Goal: Navigation & Orientation: Find specific page/section

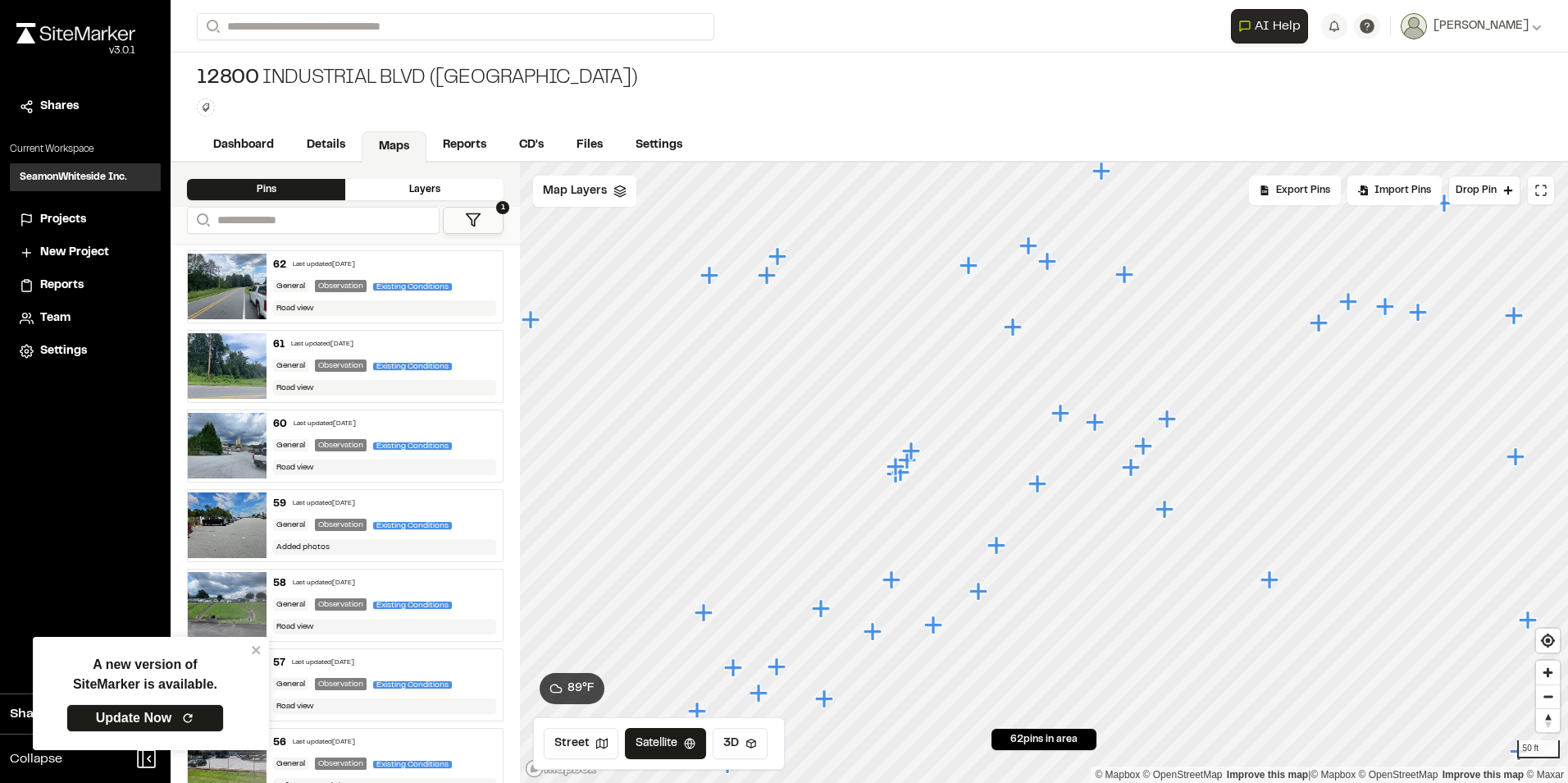
click at [888, 479] on icon "Map marker" at bounding box center [897, 473] width 21 height 21
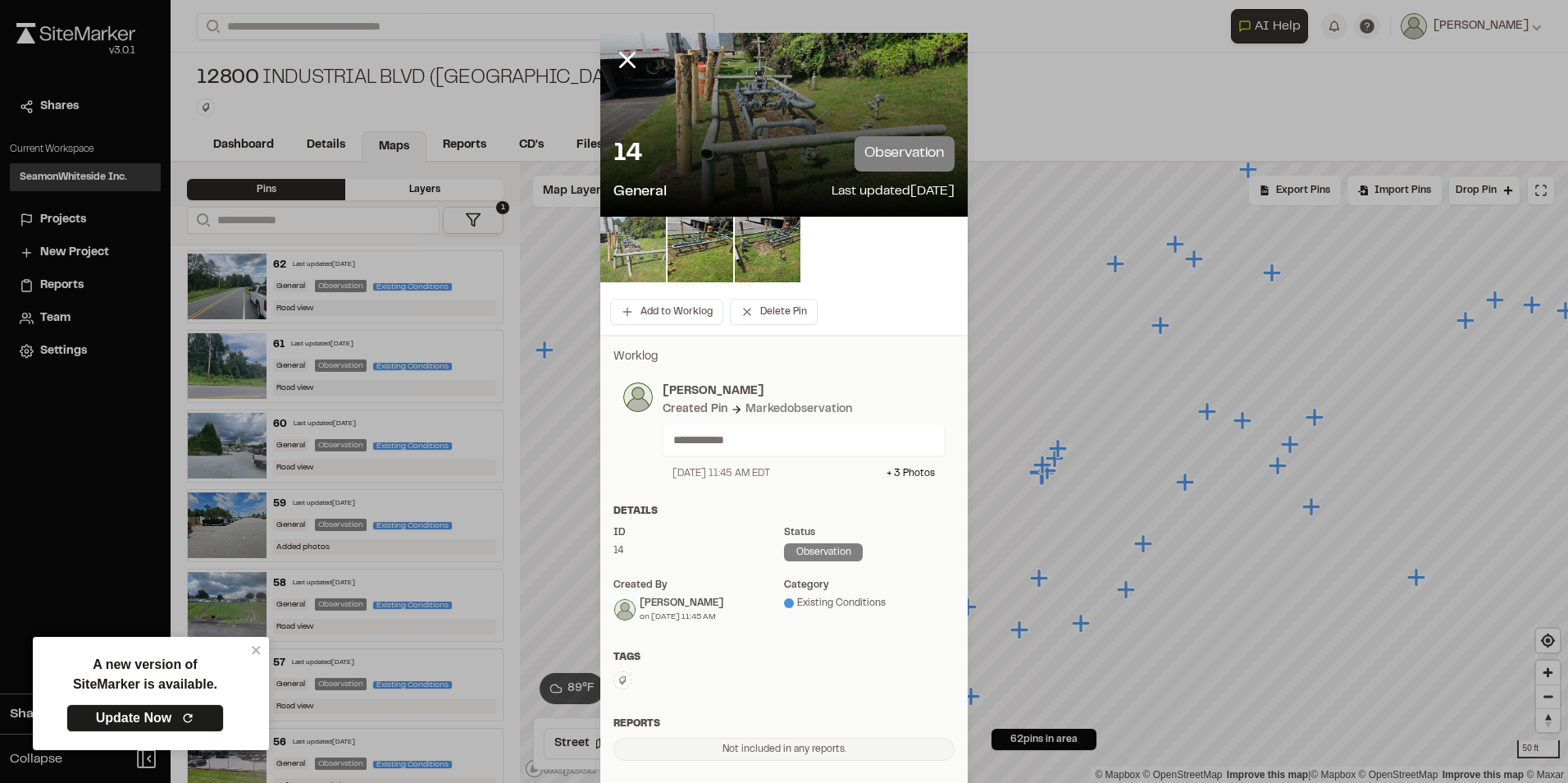
click at [618, 254] on img at bounding box center [633, 249] width 65 height 65
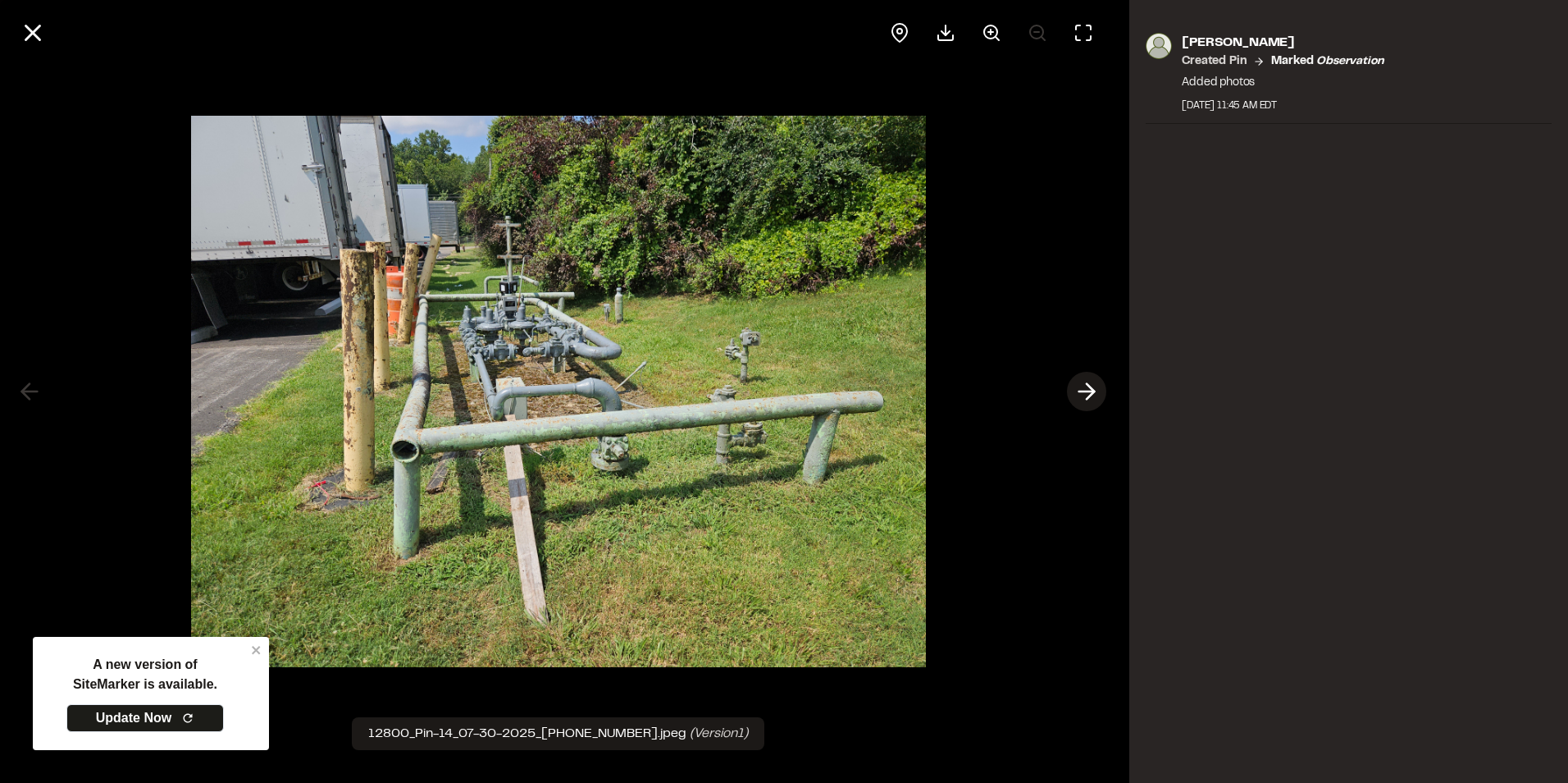
click at [1076, 398] on icon at bounding box center [1086, 391] width 26 height 28
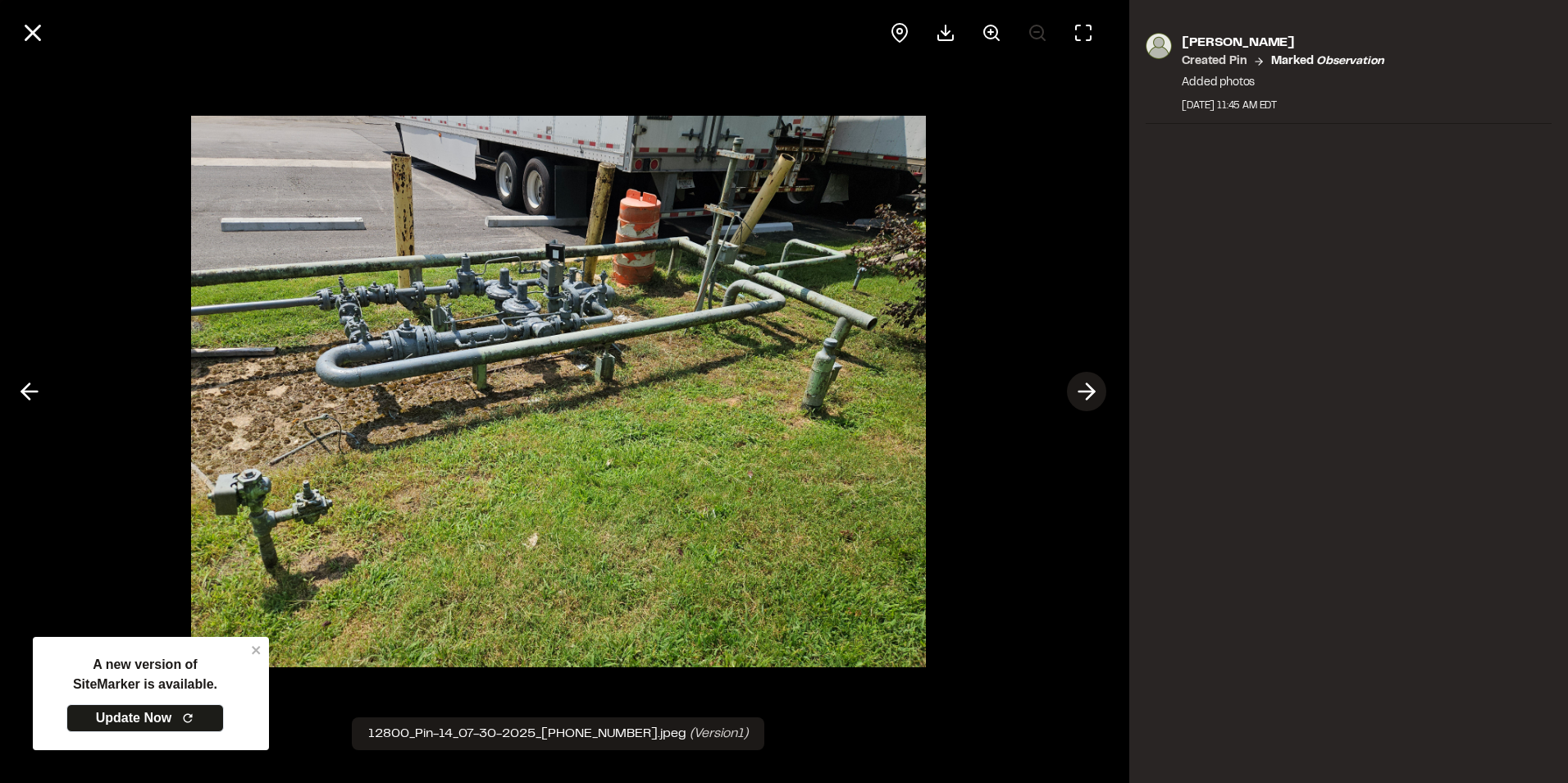
click at [1086, 382] on icon at bounding box center [1086, 391] width 26 height 28
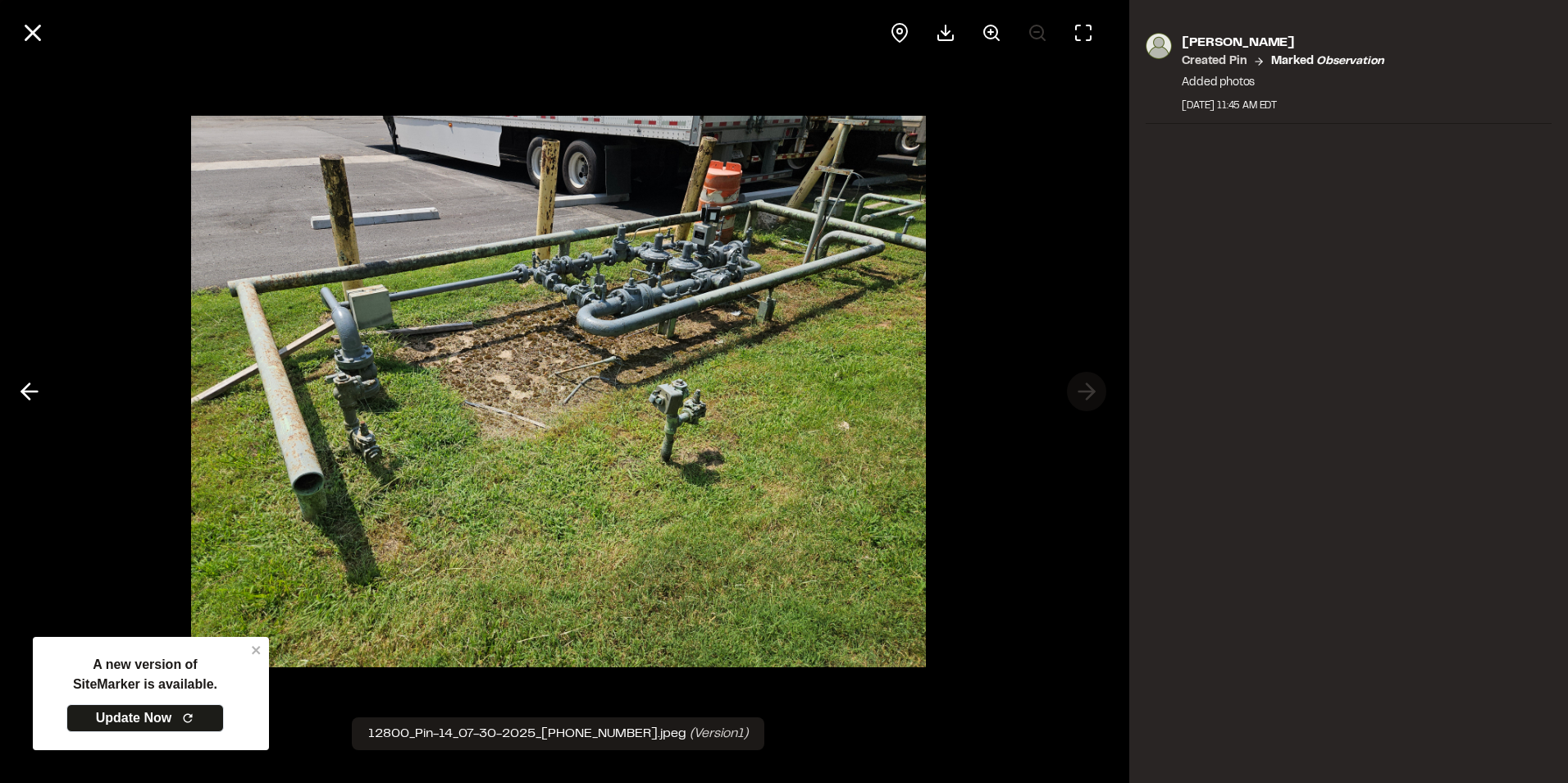
click at [1086, 382] on div at bounding box center [558, 391] width 1117 height 783
click at [27, 395] on polyline at bounding box center [25, 392] width 8 height 16
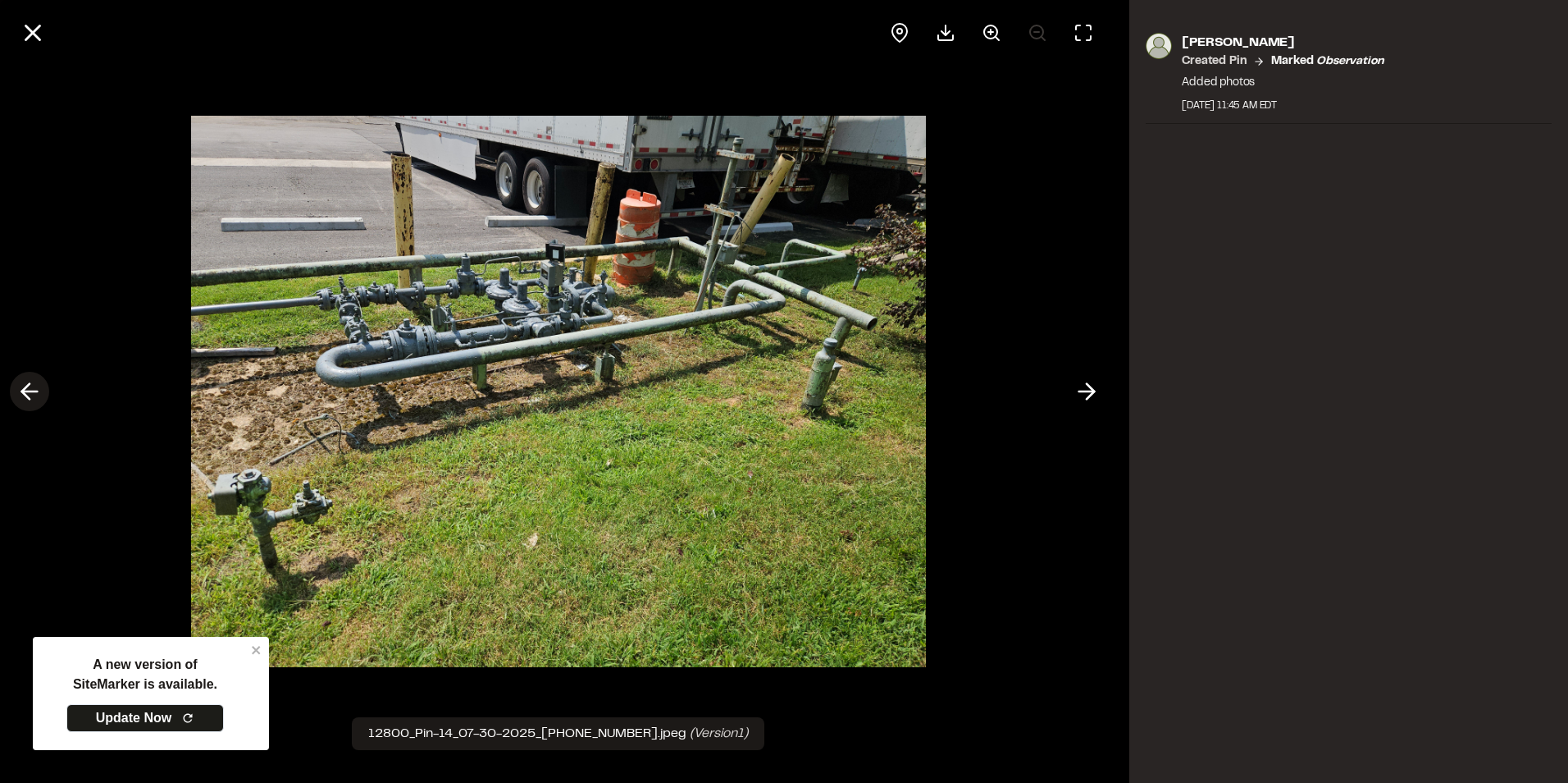
click at [27, 395] on polyline at bounding box center [25, 392] width 8 height 16
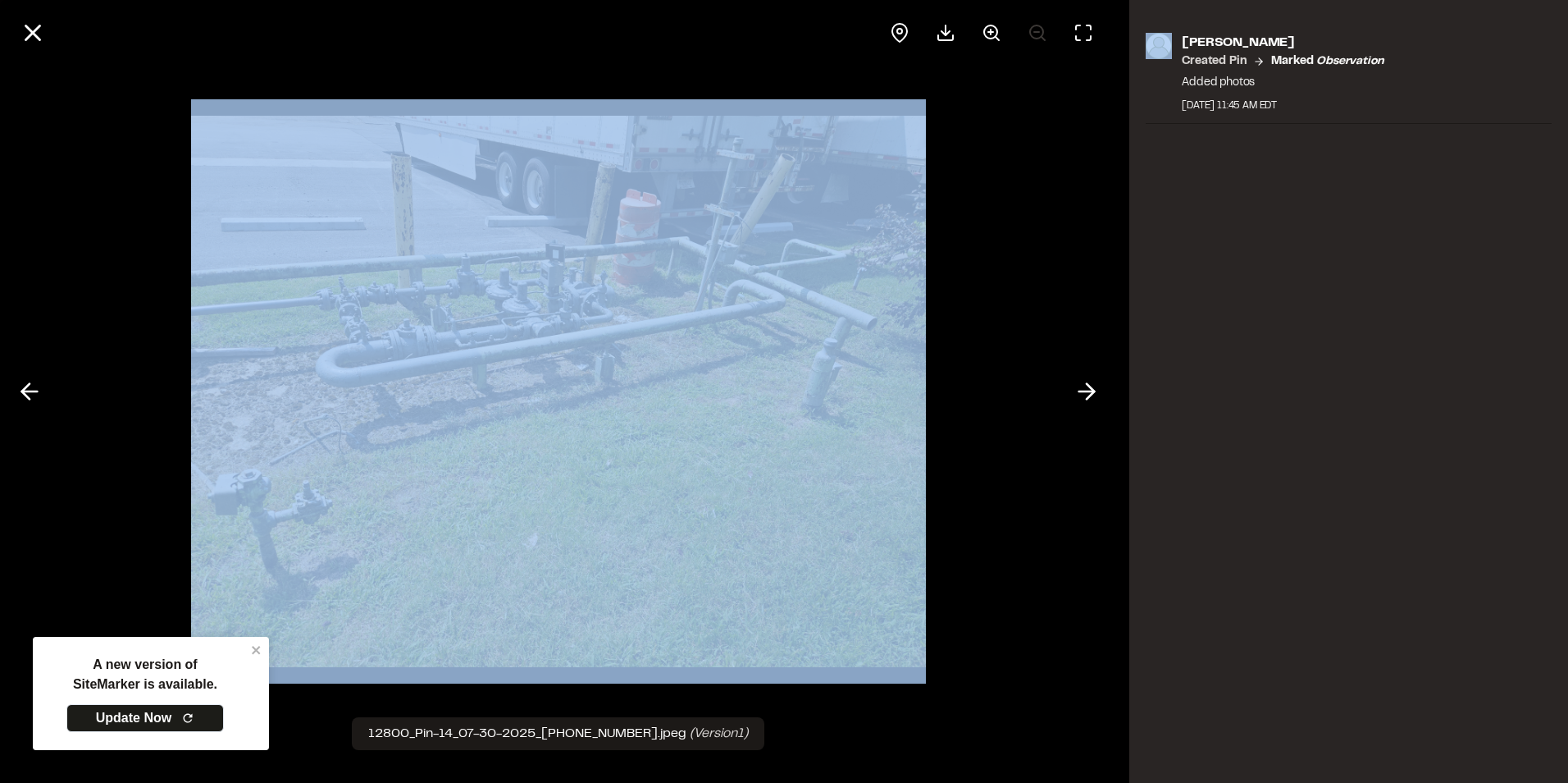
click at [25, 392] on div at bounding box center [558, 391] width 1117 height 783
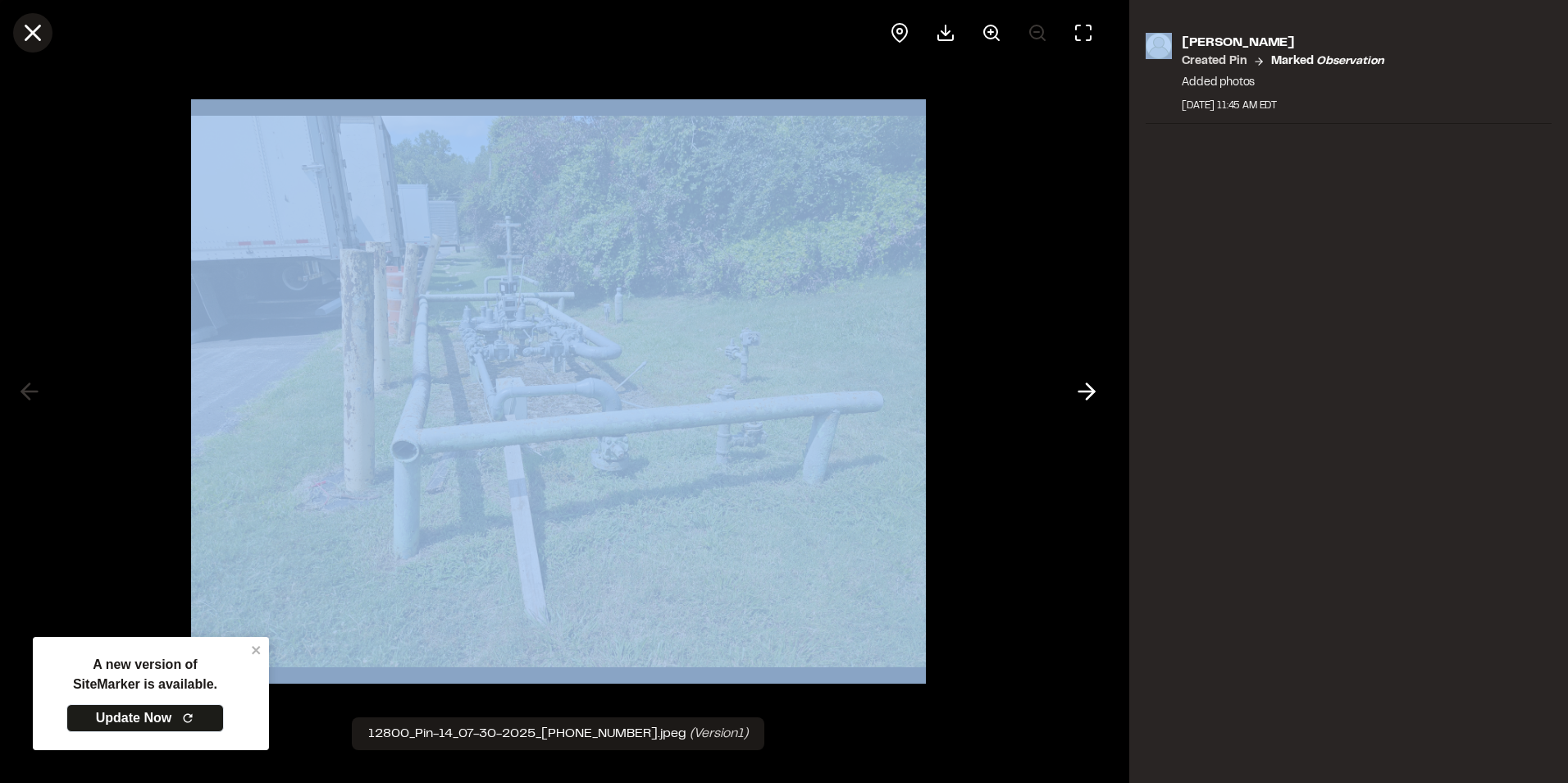
click at [28, 28] on line at bounding box center [33, 33] width 14 height 14
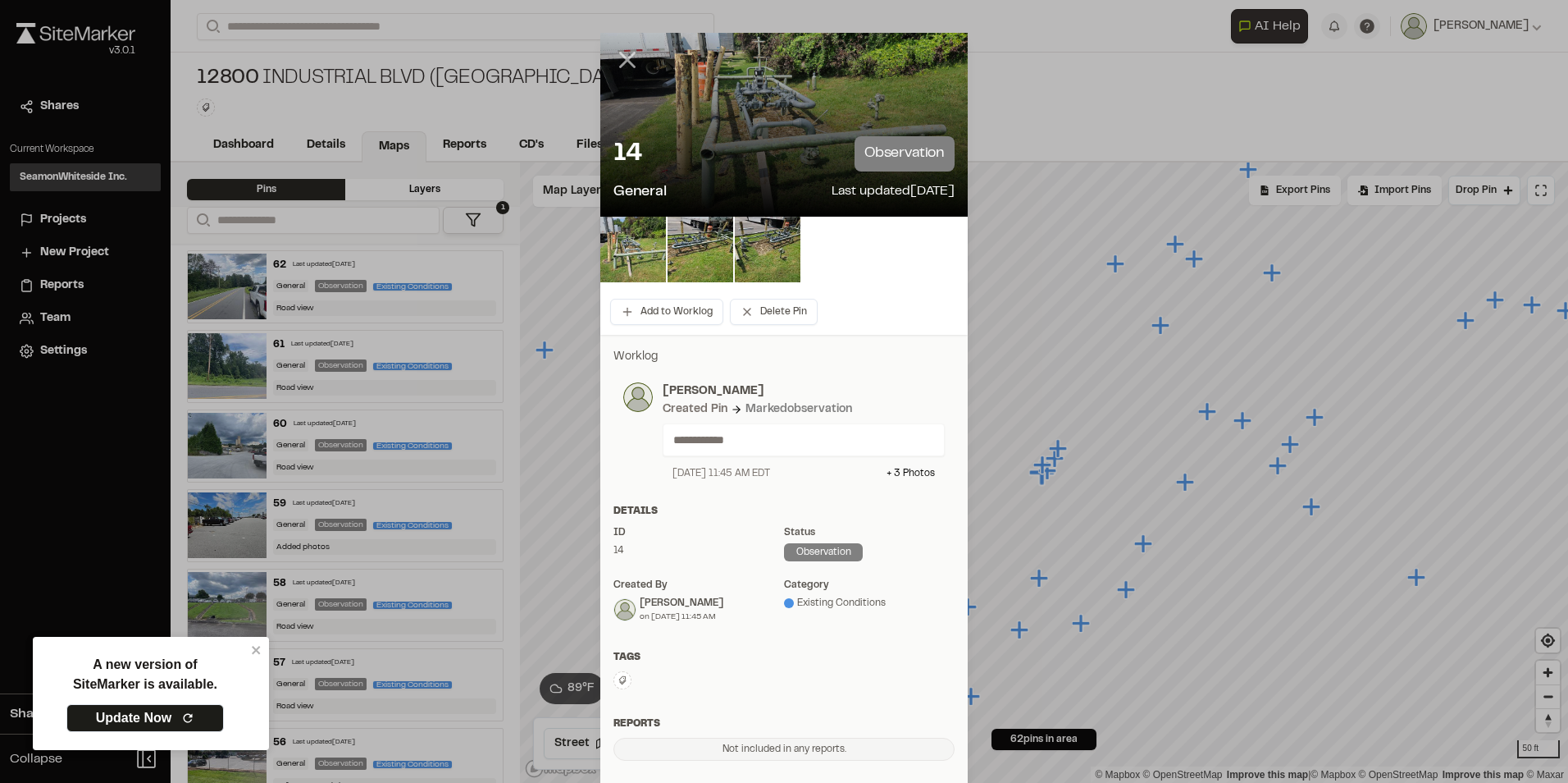
click at [621, 54] on line at bounding box center [628, 60] width 14 height 14
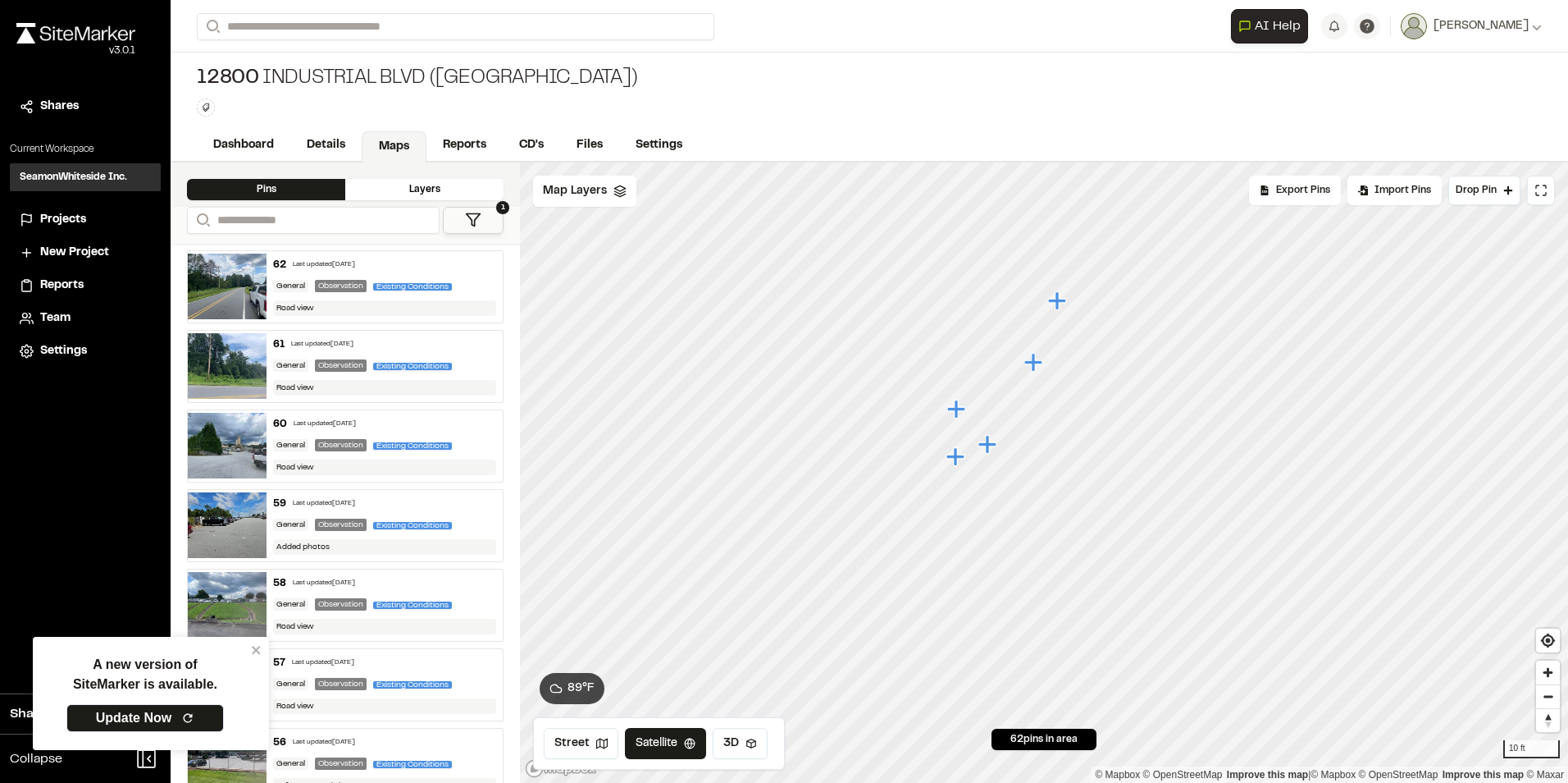
click at [961, 414] on icon "Map marker" at bounding box center [957, 409] width 21 height 21
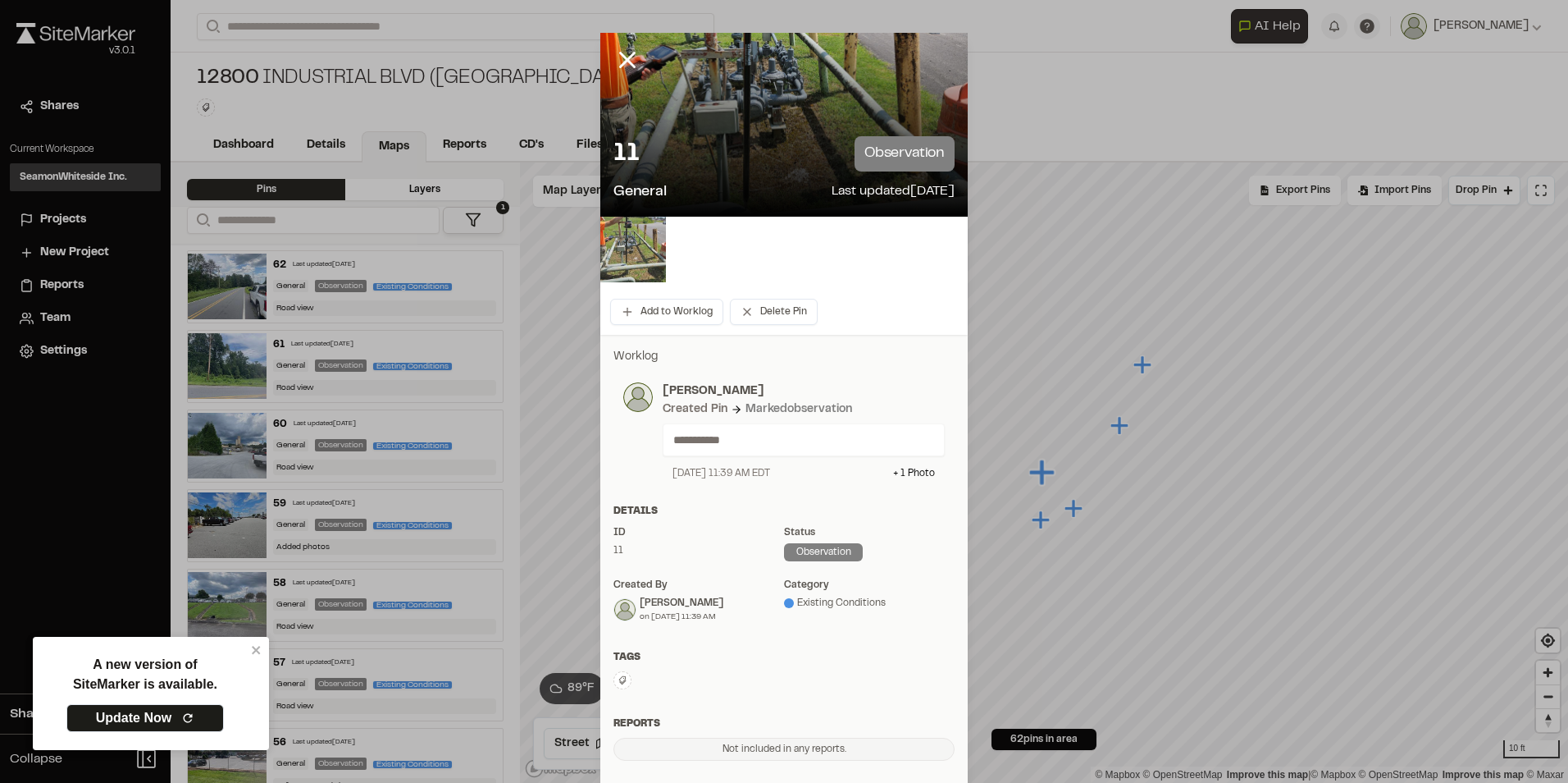
click at [645, 259] on img at bounding box center [633, 249] width 65 height 65
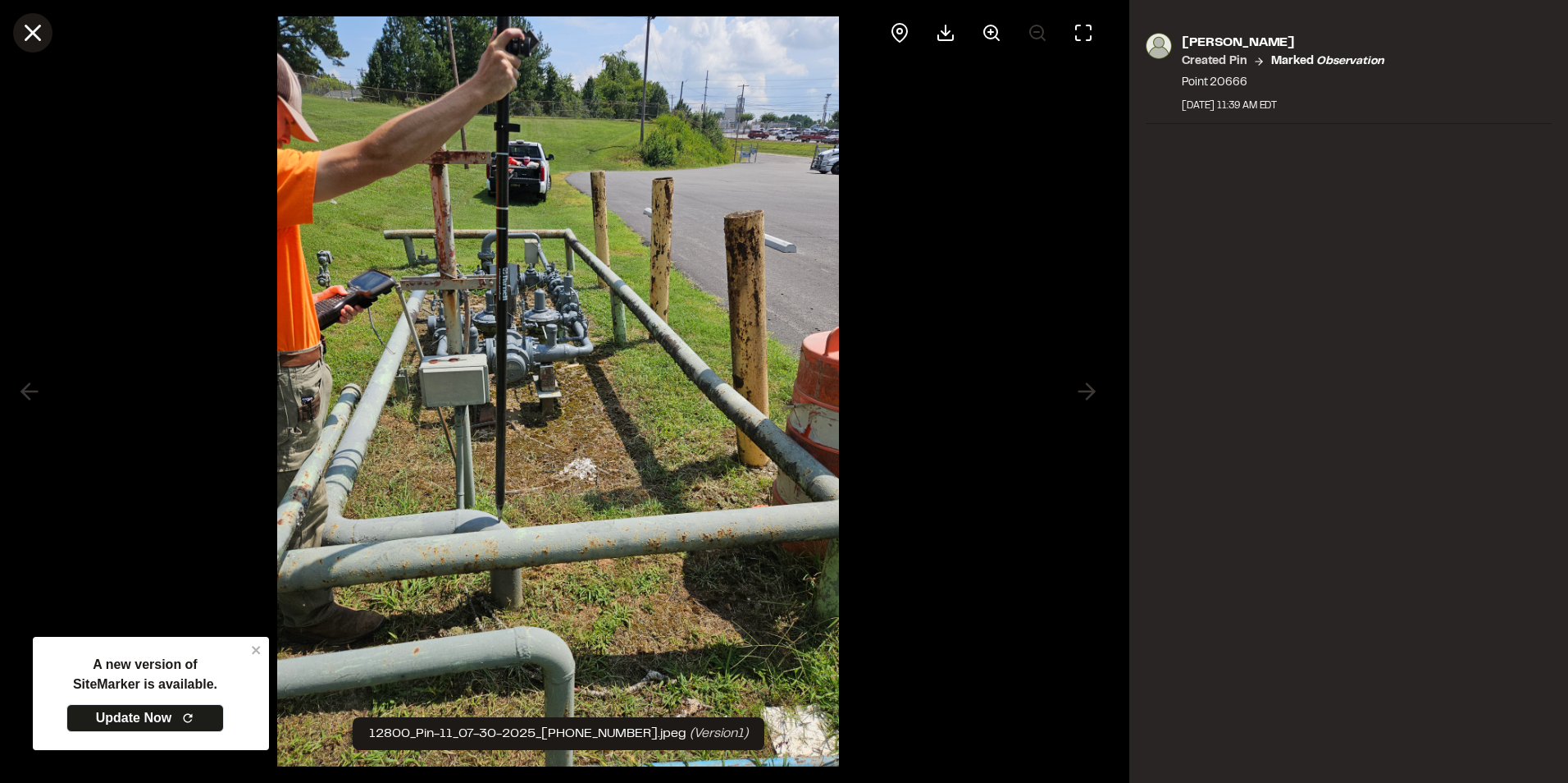
click at [40, 33] on icon at bounding box center [32, 32] width 28 height 28
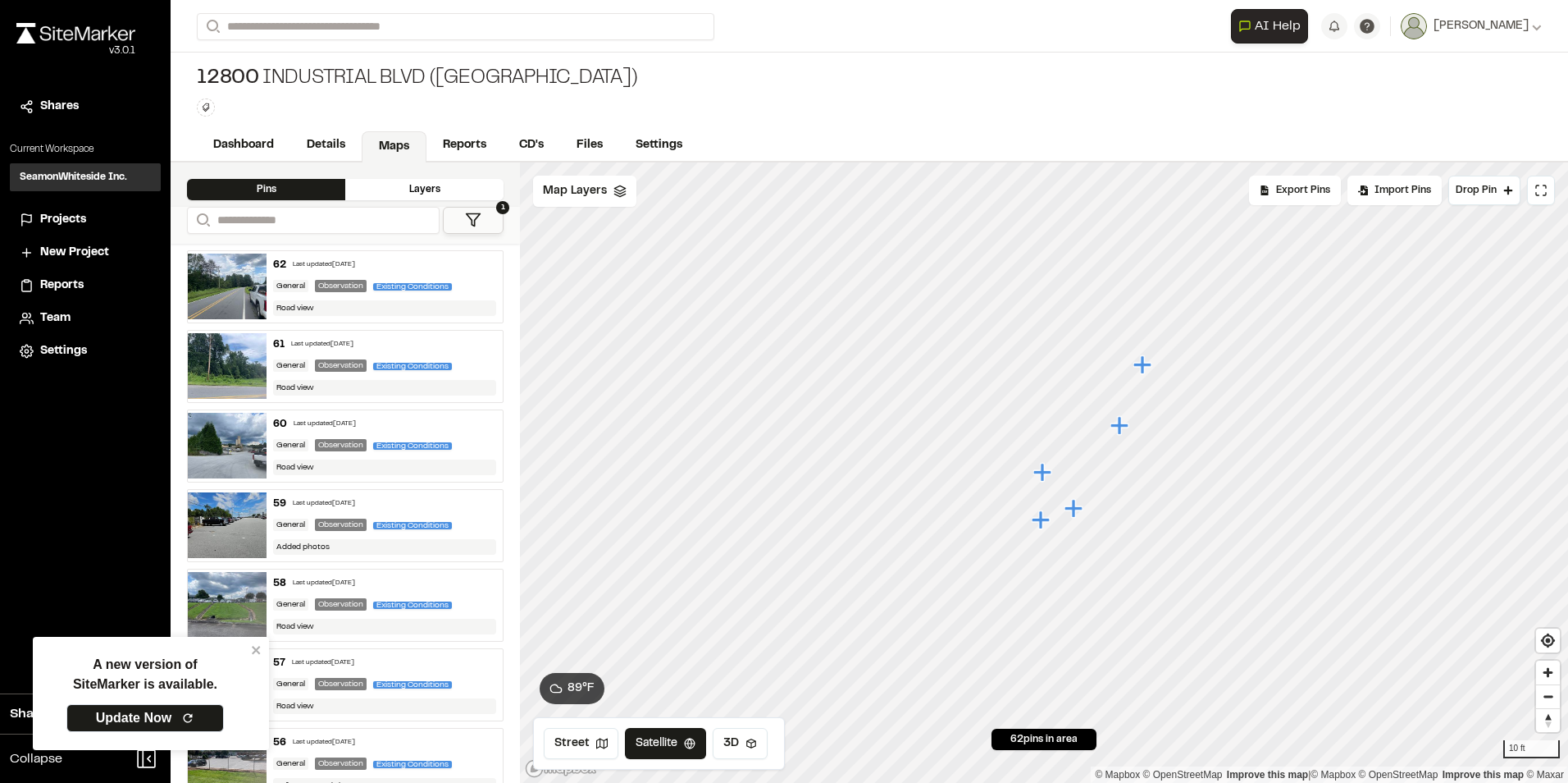
click at [1082, 509] on icon "Map marker" at bounding box center [1074, 508] width 18 height 18
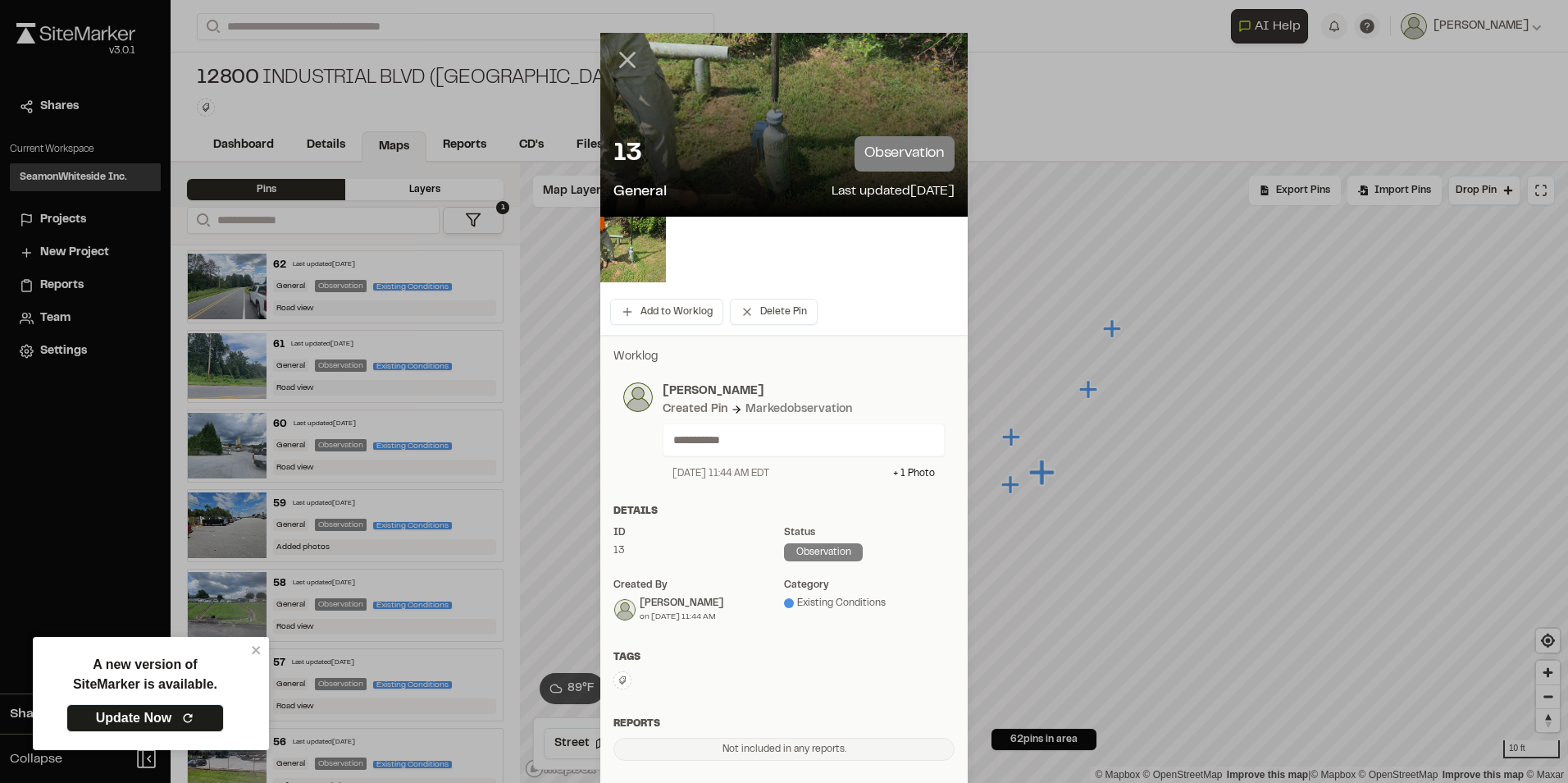
click at [621, 54] on line at bounding box center [628, 60] width 14 height 14
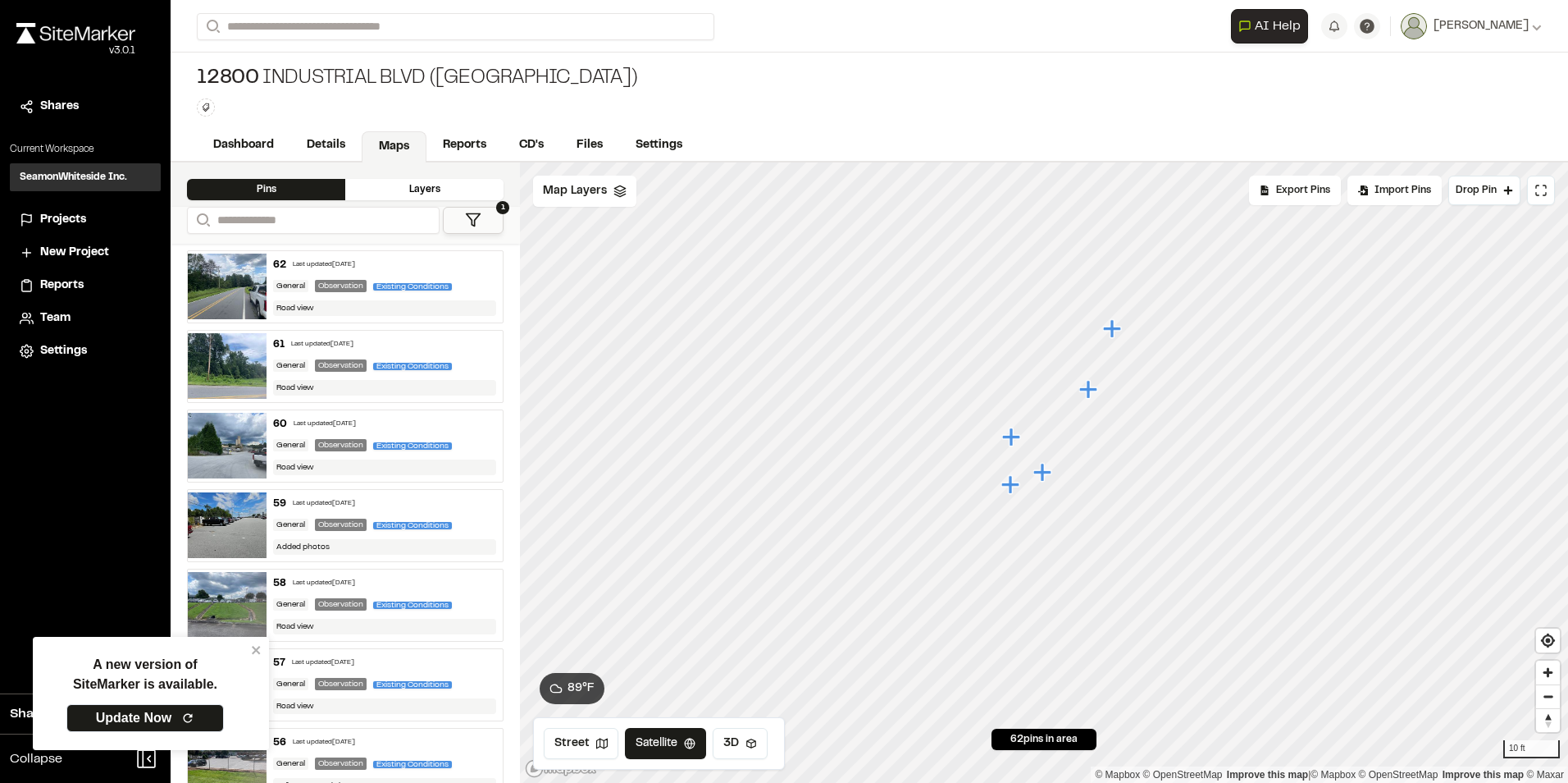
click at [1081, 394] on icon "Map marker" at bounding box center [1090, 389] width 21 height 21
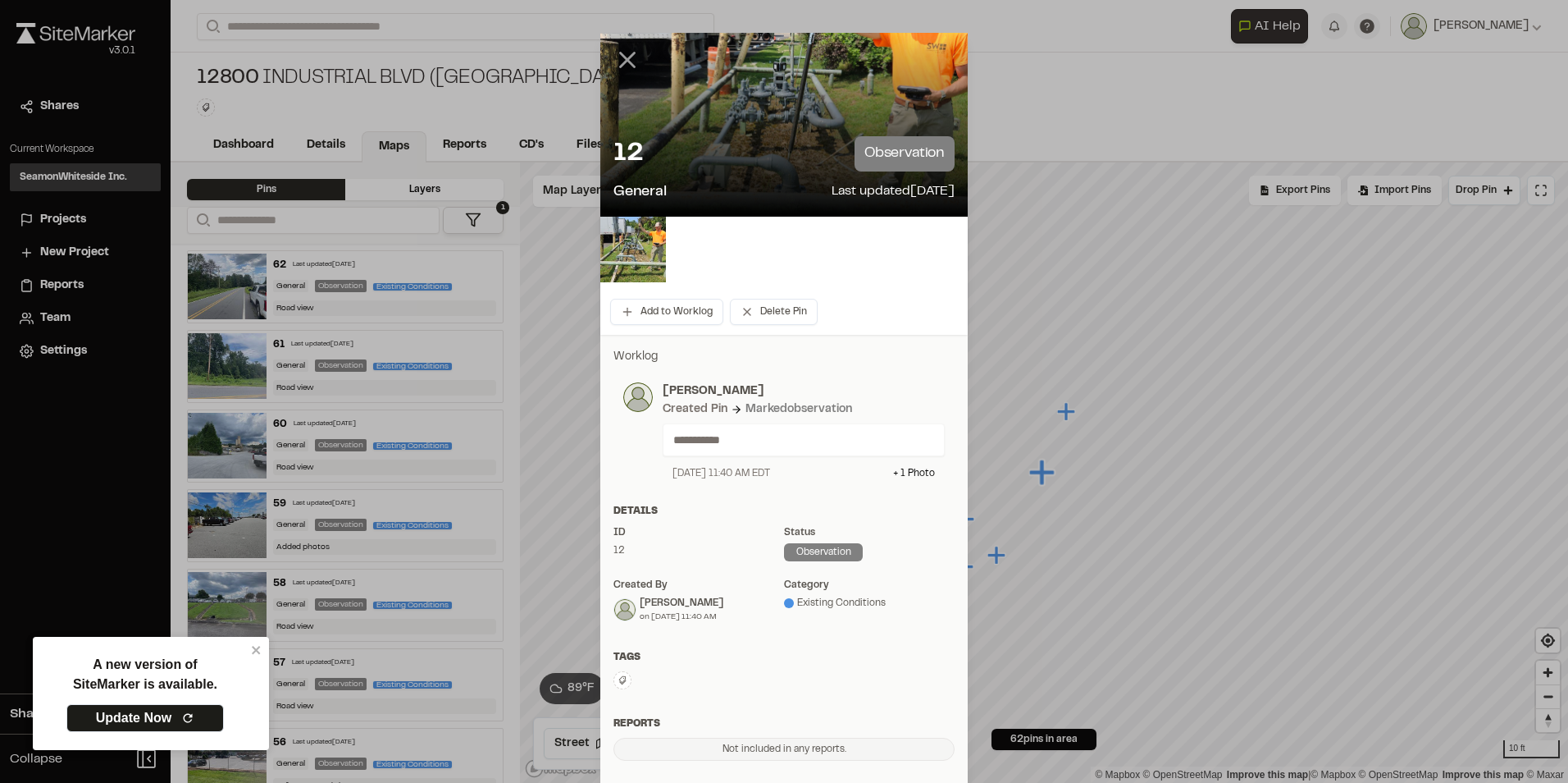
click at [621, 65] on icon at bounding box center [627, 60] width 28 height 28
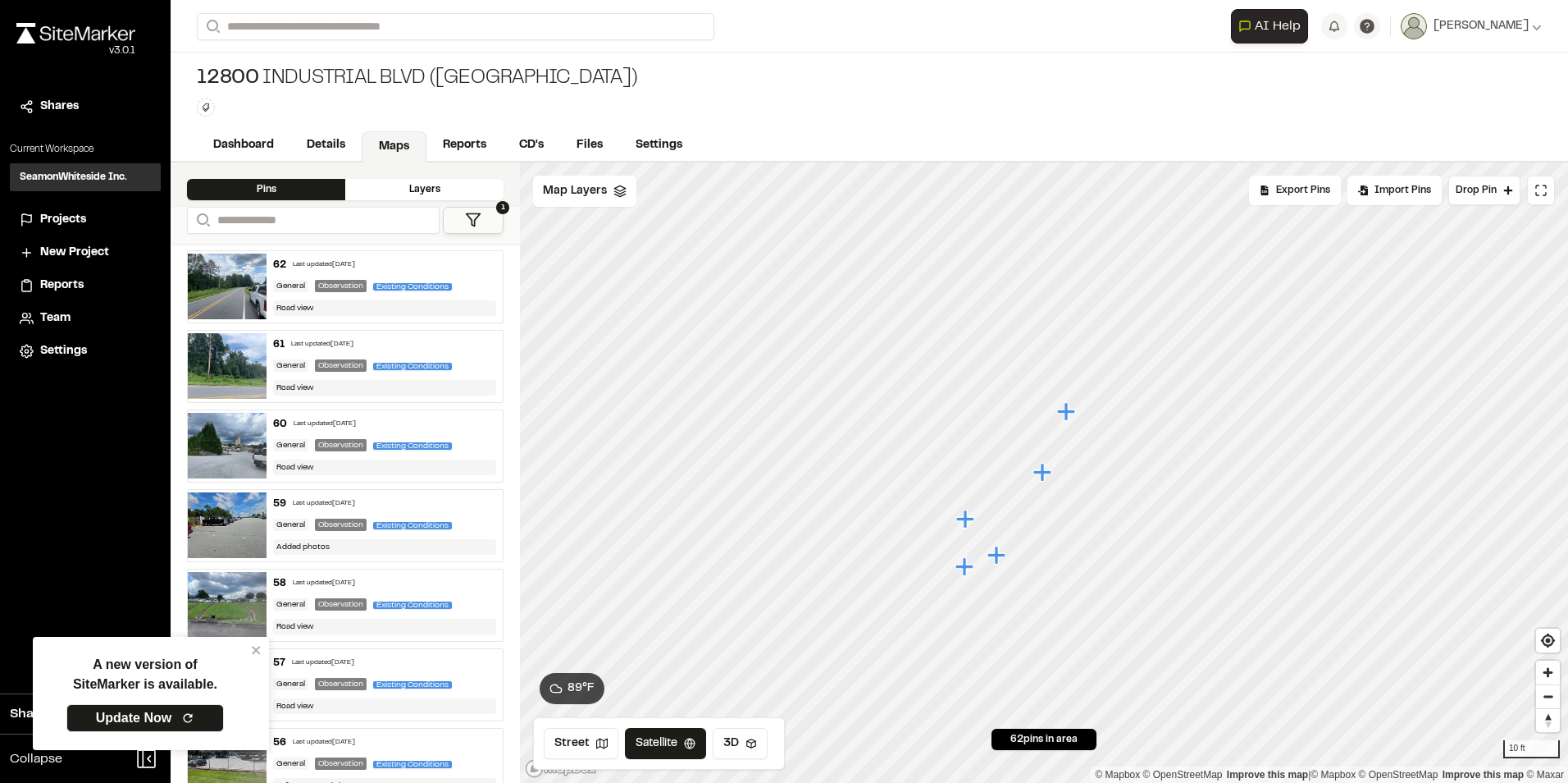
click at [1071, 414] on icon "Map marker" at bounding box center [1066, 411] width 18 height 18
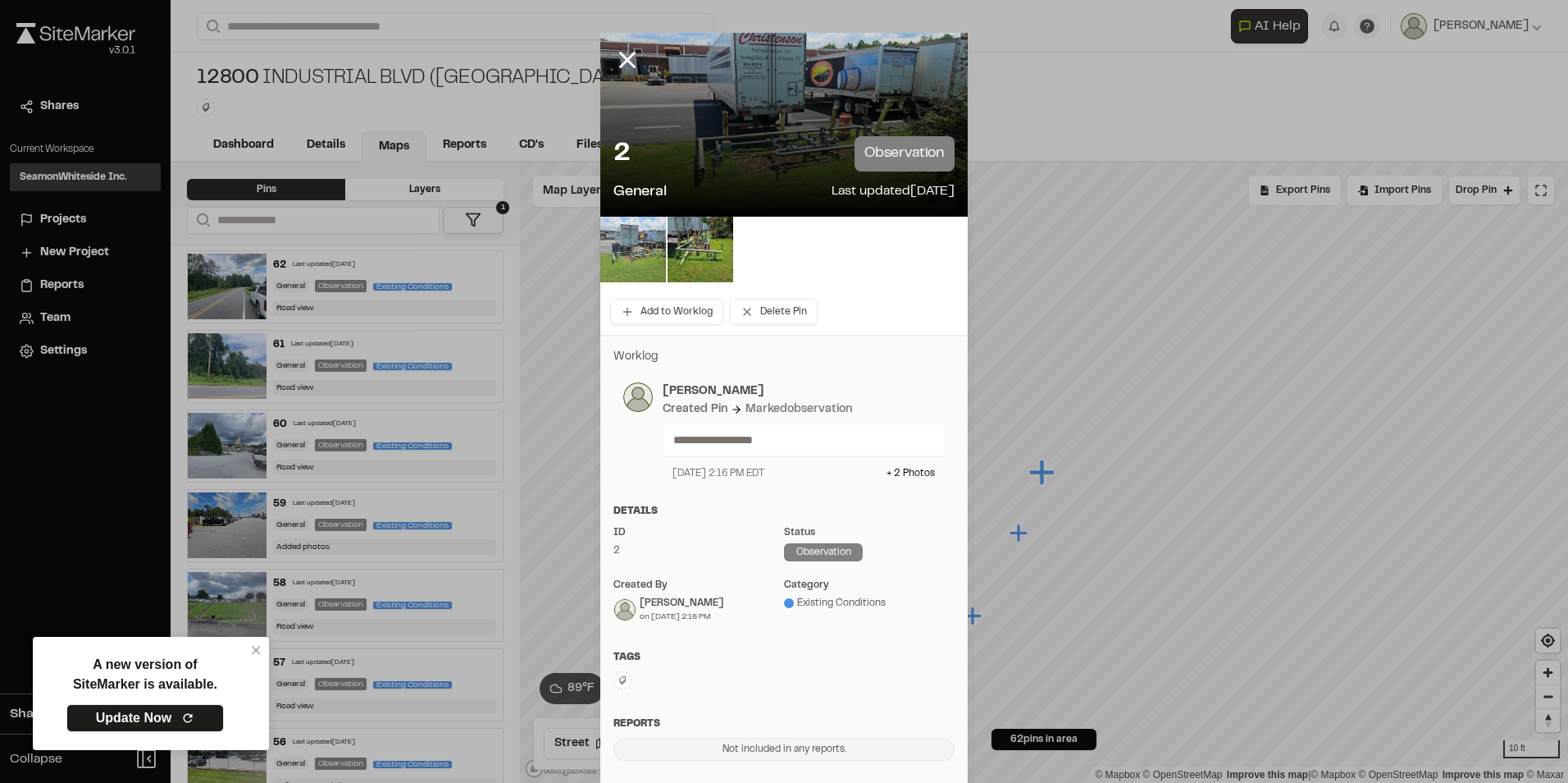
click at [638, 248] on img at bounding box center [633, 249] width 65 height 65
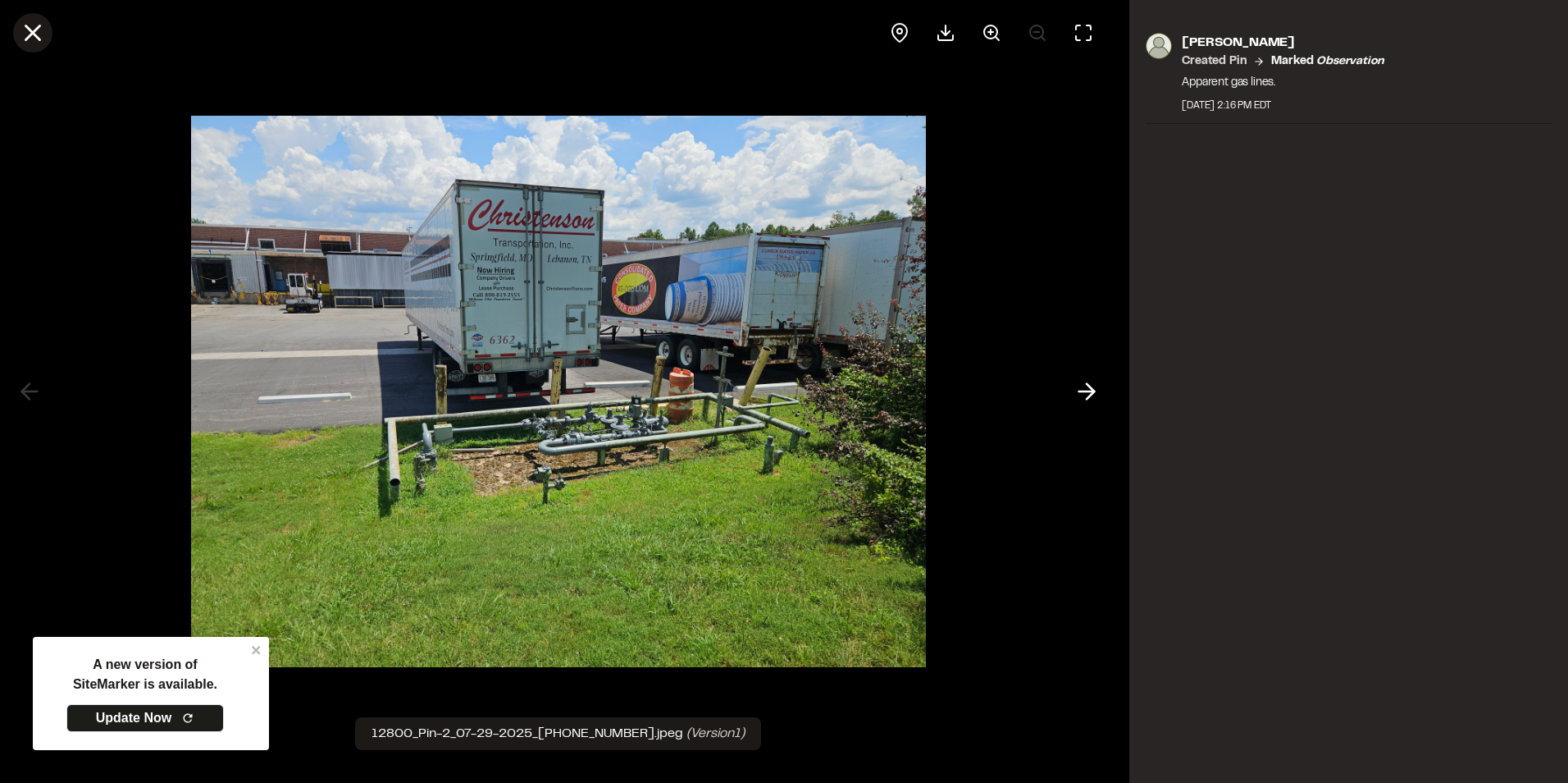
click at [26, 36] on icon at bounding box center [32, 32] width 28 height 28
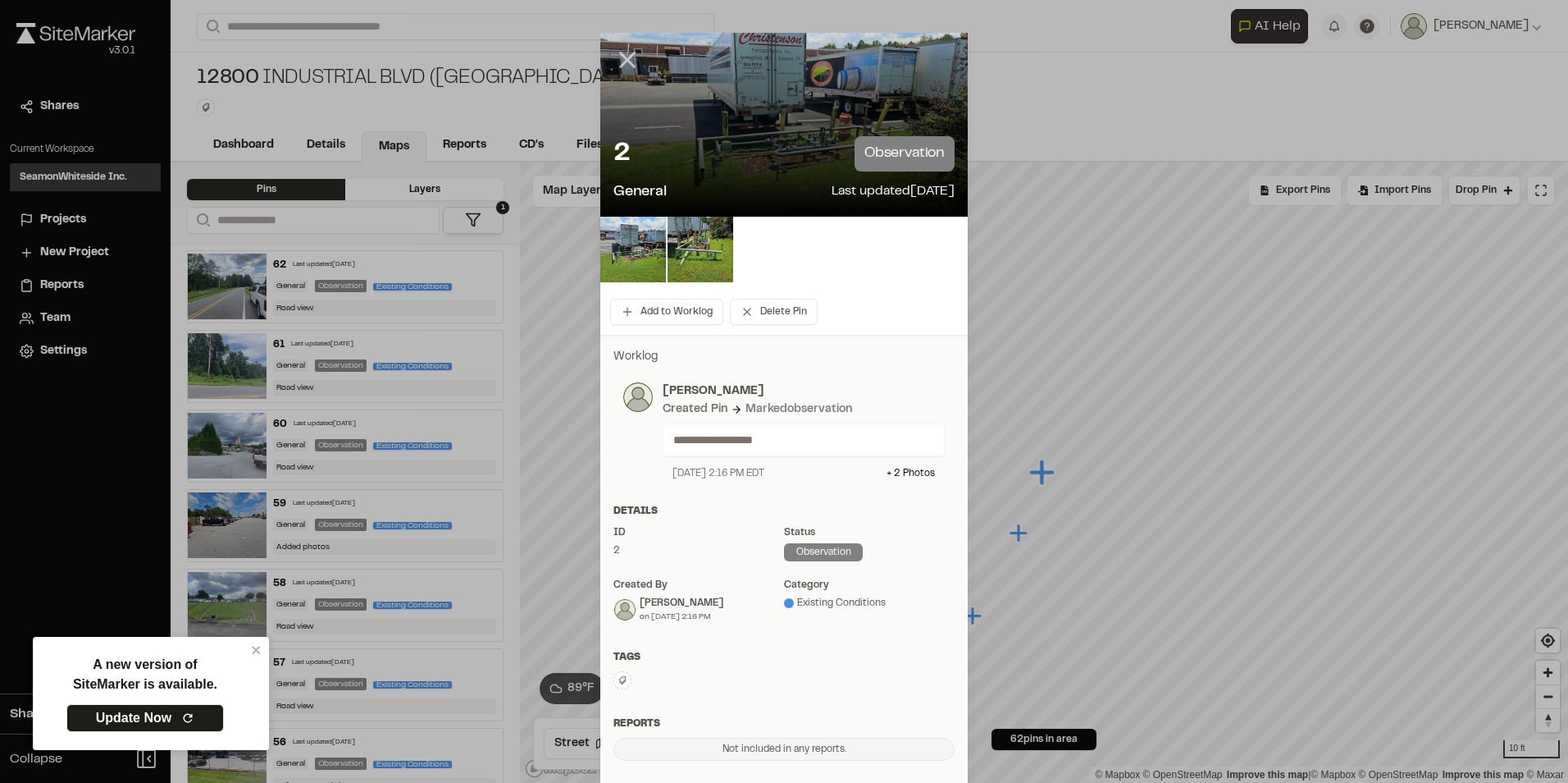
click at [623, 55] on icon at bounding box center [627, 60] width 28 height 28
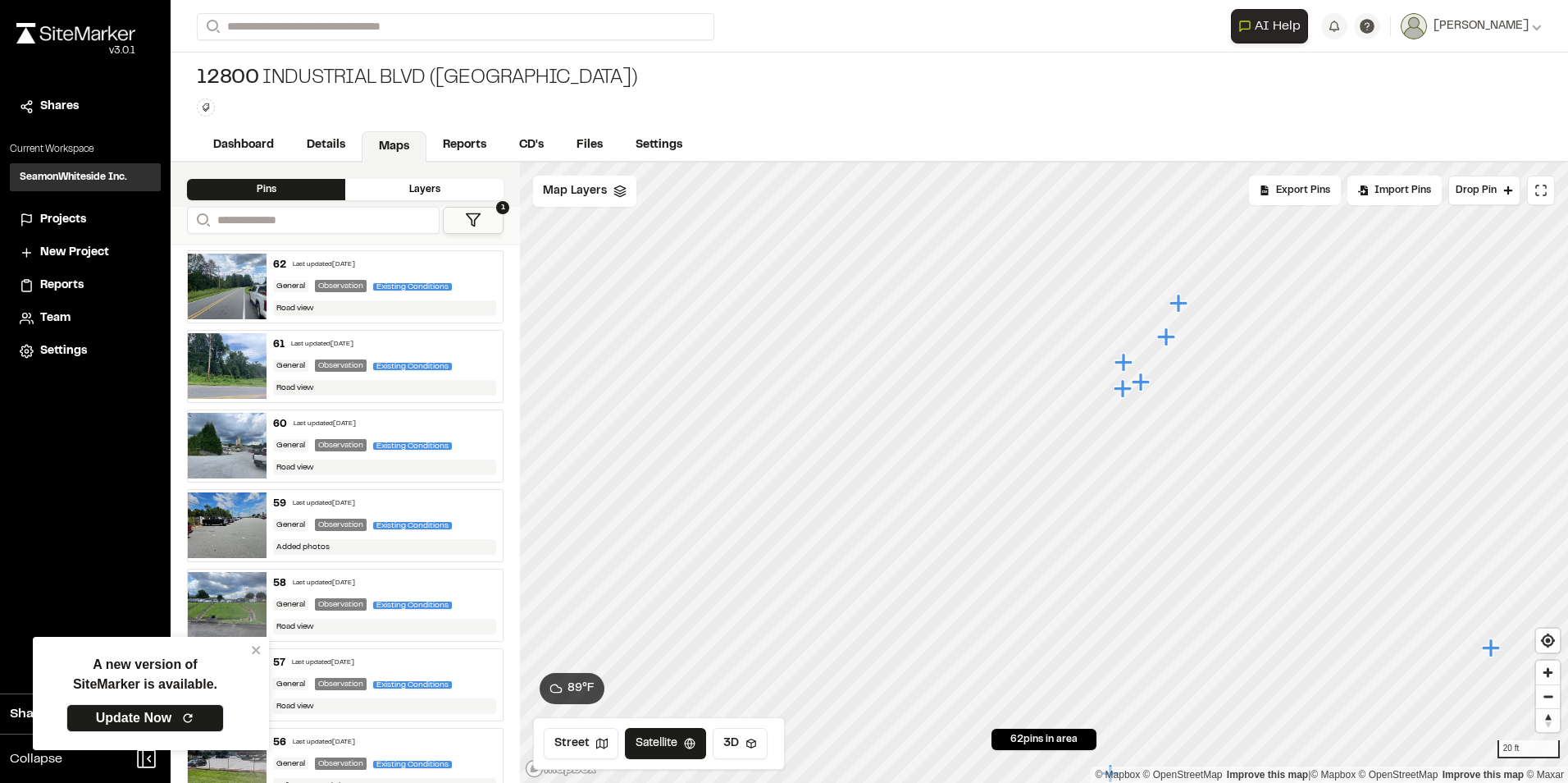
click at [1125, 393] on icon "Map marker" at bounding box center [1123, 389] width 18 height 18
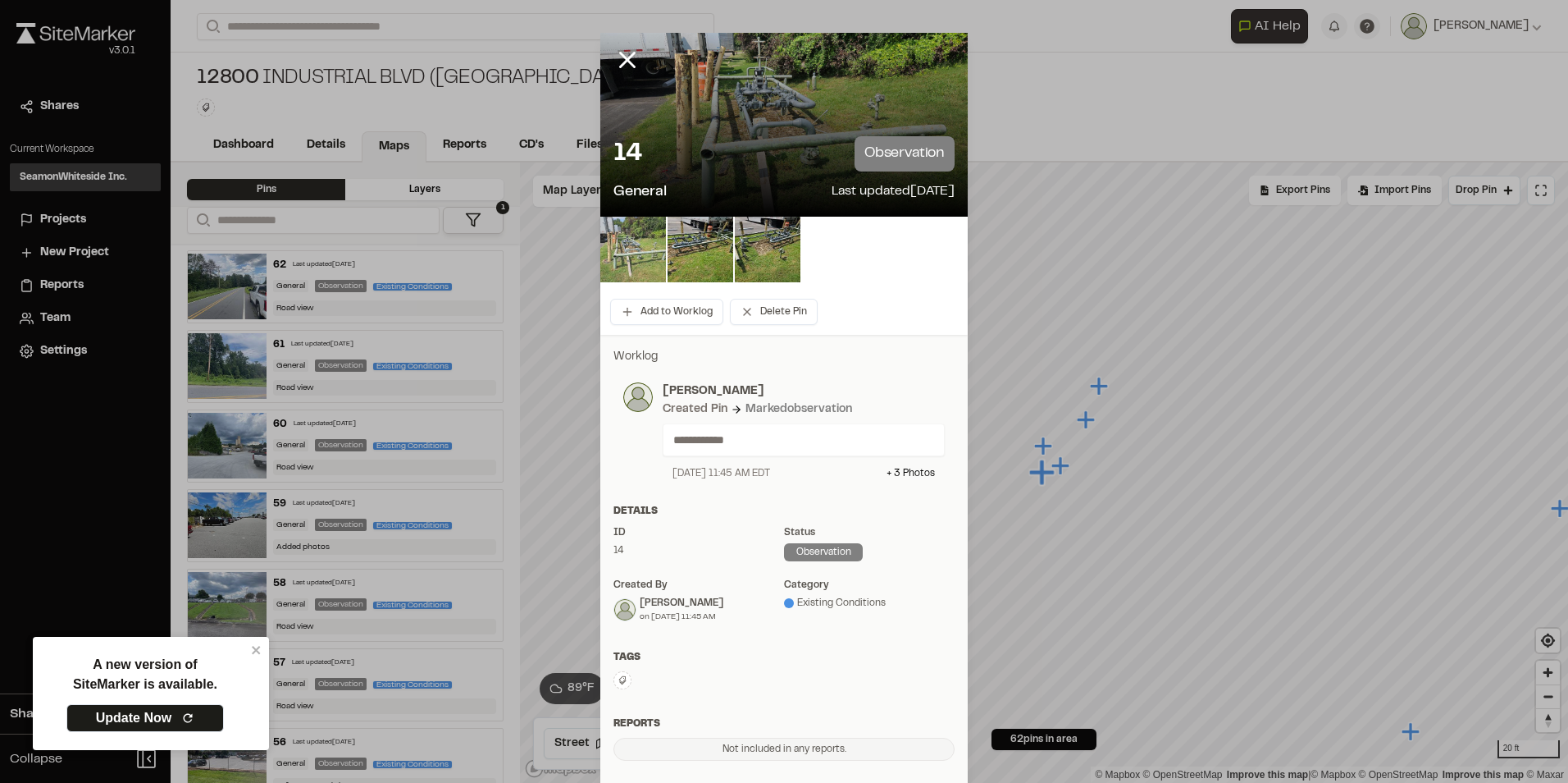
click at [644, 255] on img at bounding box center [633, 249] width 65 height 65
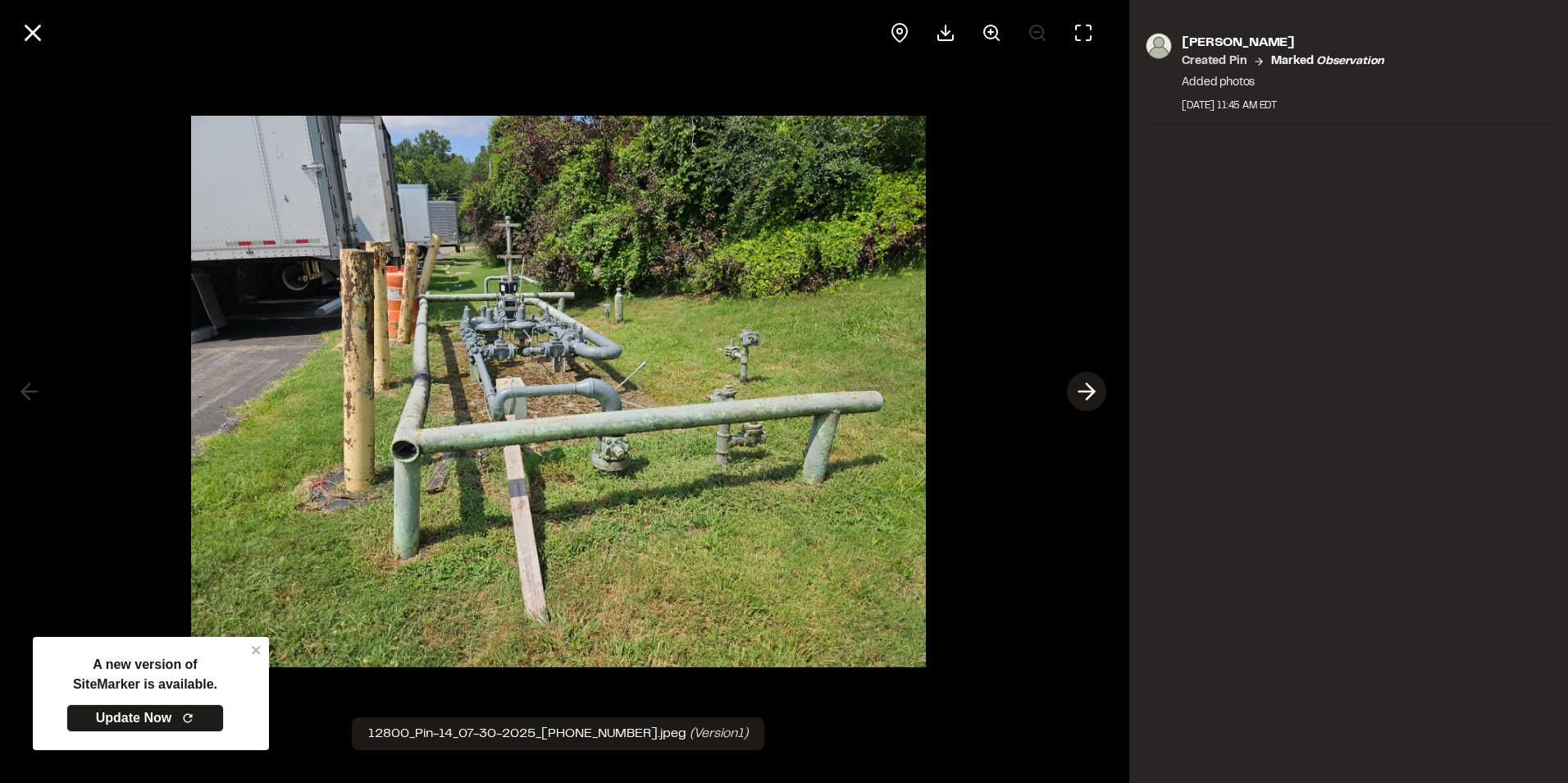
click at [1082, 393] on icon at bounding box center [1086, 391] width 26 height 28
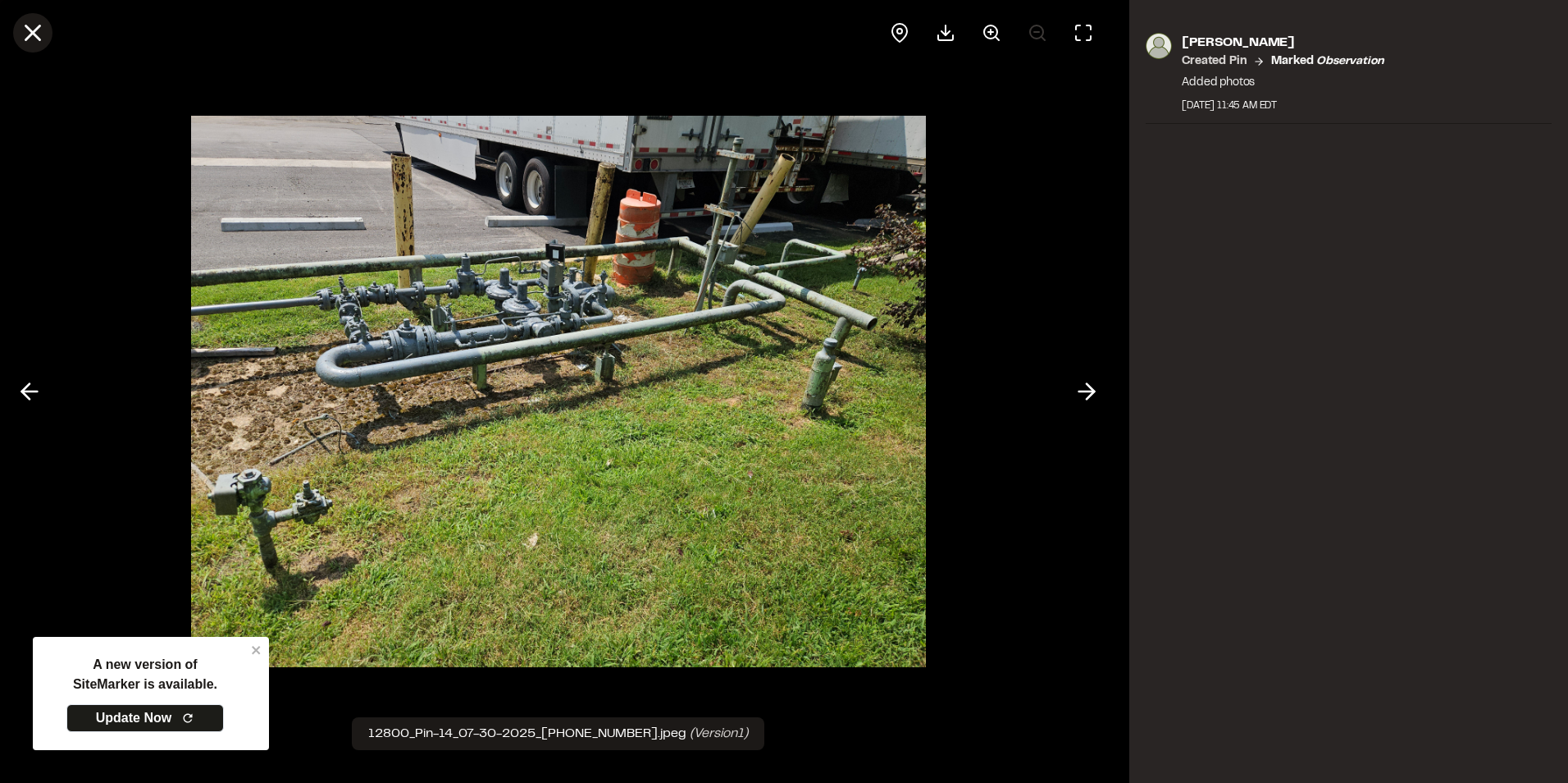
click at [36, 40] on icon at bounding box center [32, 32] width 28 height 28
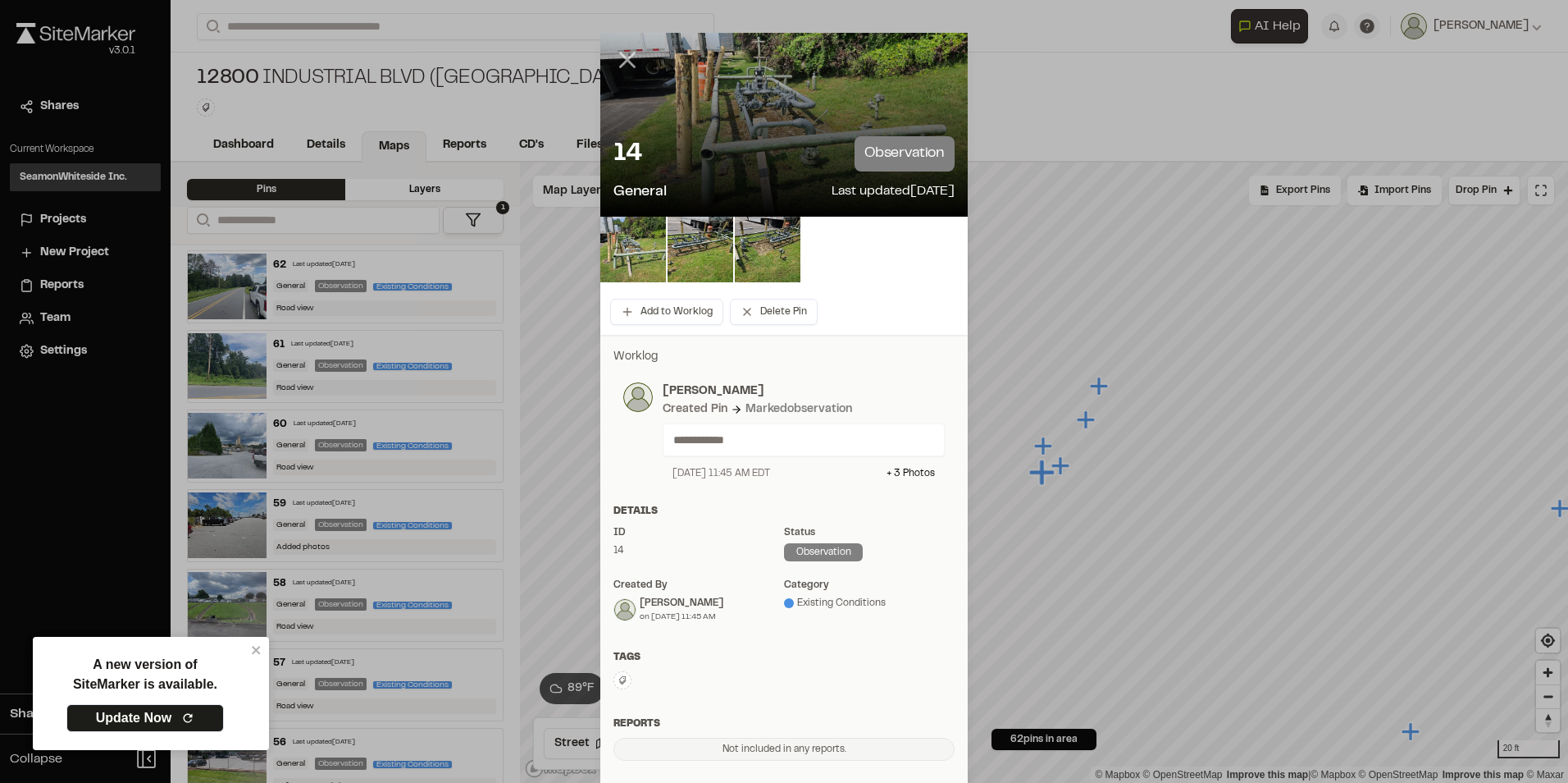
click at [615, 52] on icon at bounding box center [627, 60] width 28 height 28
